Goal: Task Accomplishment & Management: Complete application form

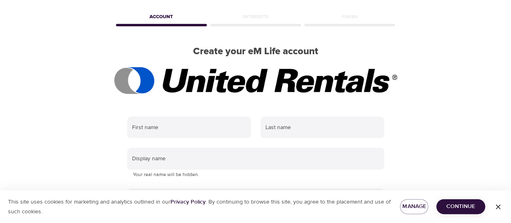
scroll to position [32, 0]
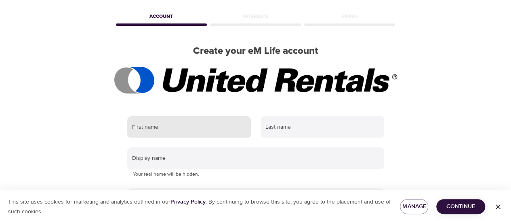
click at [151, 131] on input "text" at bounding box center [189, 127] width 124 height 22
type input "Mark"
type input "Dunlop"
type input "mdunlop@ur.com"
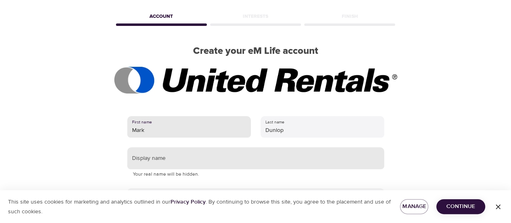
click at [368, 157] on input "text" at bounding box center [255, 158] width 257 height 22
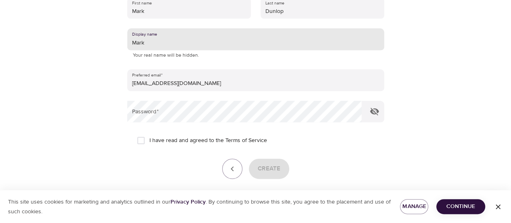
scroll to position [151, 0]
type input "Mark"
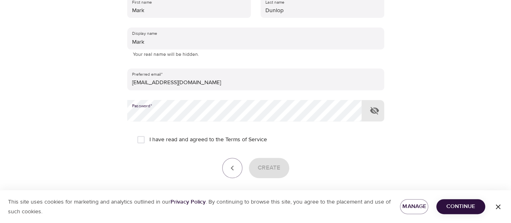
click at [141, 140] on input "I have read and agreed to the Terms of Service" at bounding box center [141, 139] width 17 height 17
checkbox input "true"
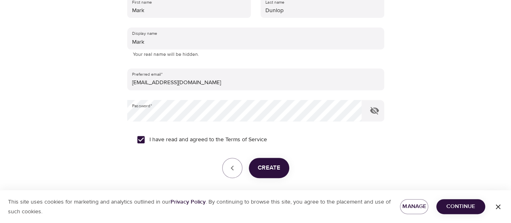
click at [270, 169] on span "Create" at bounding box center [269, 167] width 23 height 11
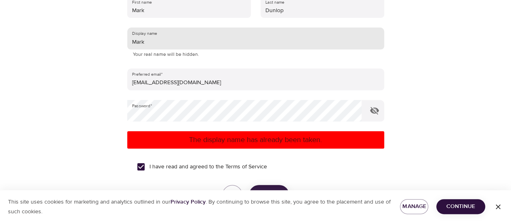
click at [188, 42] on input "Mark" at bounding box center [255, 38] width 257 height 22
type input "Mark D."
click at [443, 116] on div at bounding box center [255, 111] width 511 height 223
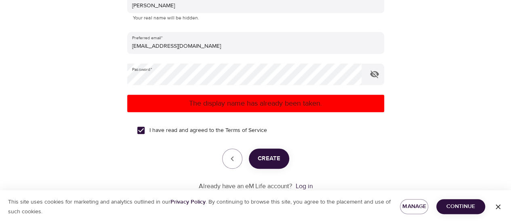
scroll to position [189, 0]
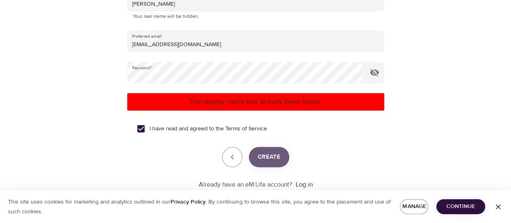
click at [263, 156] on span "Create" at bounding box center [269, 157] width 23 height 11
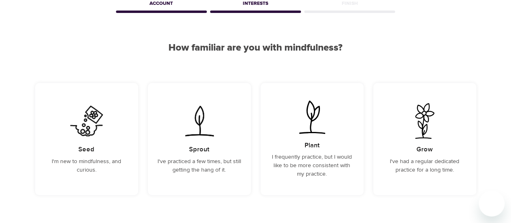
scroll to position [45, 0]
click at [185, 139] on div "Sprout I've practiced a few times, but still getting the hang of it." at bounding box center [199, 138] width 103 height 112
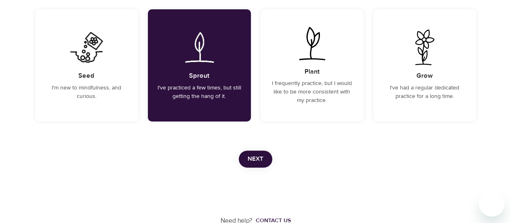
scroll to position [120, 0]
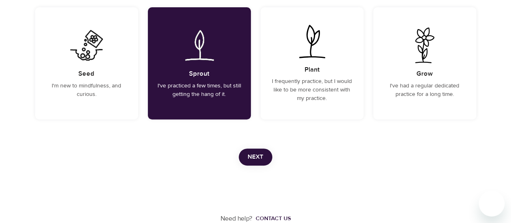
click at [248, 159] on span "Next" at bounding box center [256, 157] width 16 height 11
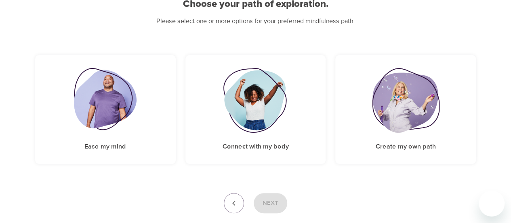
scroll to position [91, 0]
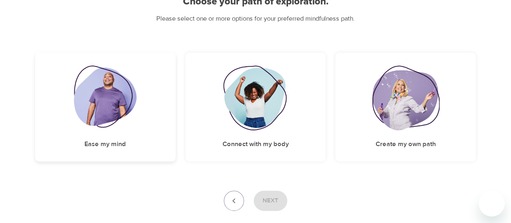
click at [94, 91] on img at bounding box center [105, 97] width 63 height 65
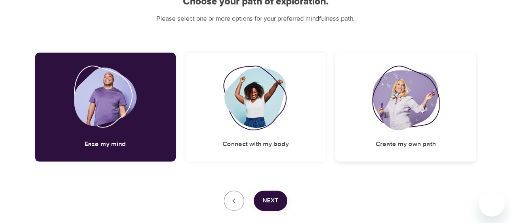
click at [393, 109] on img at bounding box center [405, 97] width 67 height 65
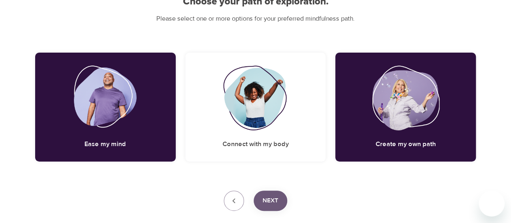
click at [266, 200] on span "Next" at bounding box center [271, 200] width 16 height 11
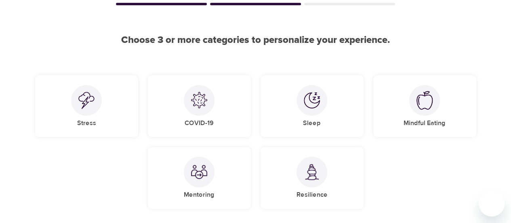
scroll to position [54, 0]
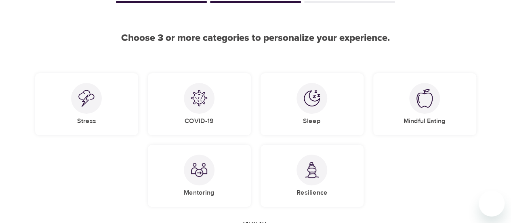
click at [147, 61] on div "User Profile Account Interests Finish Choose 3 or more categories to personaliz…" at bounding box center [255, 142] width 461 height 392
click at [96, 105] on div at bounding box center [86, 98] width 31 height 31
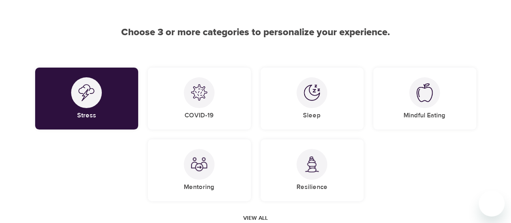
scroll to position [62, 0]
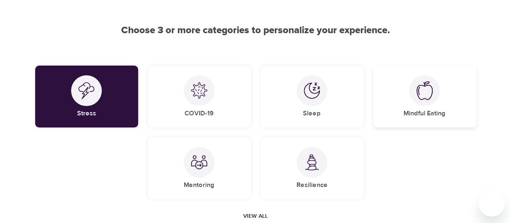
click at [421, 98] on img at bounding box center [425, 90] width 16 height 19
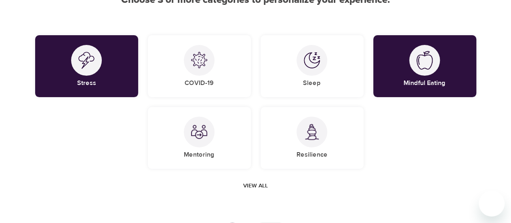
scroll to position [94, 0]
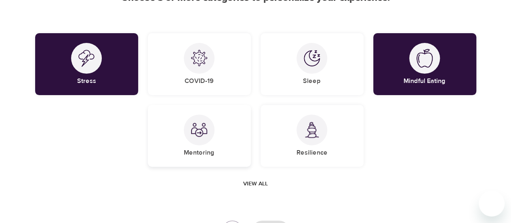
click at [171, 143] on div "Mentoring" at bounding box center [199, 136] width 103 height 62
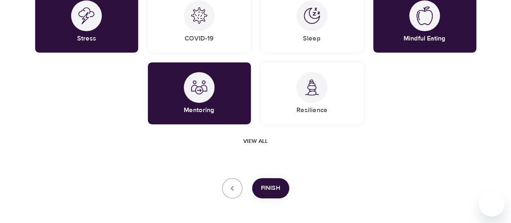
scroll to position [137, 0]
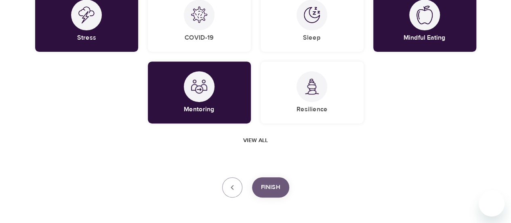
click at [274, 180] on button "Finish" at bounding box center [270, 187] width 37 height 20
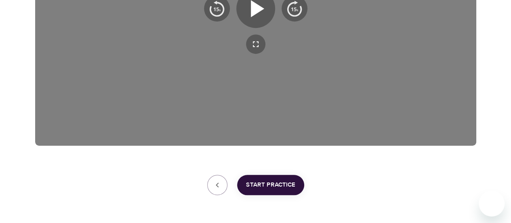
scroll to position [249, 0]
